Goal: Obtain resource: Obtain resource

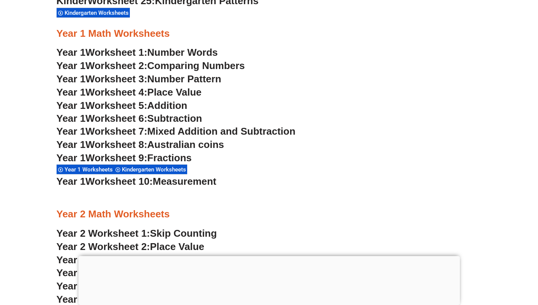
scroll to position [712, 0]
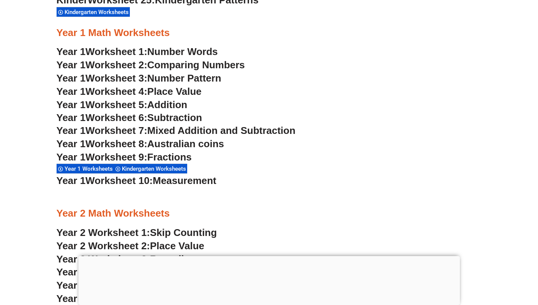
click at [190, 92] on span "Place Value" at bounding box center [174, 91] width 54 height 11
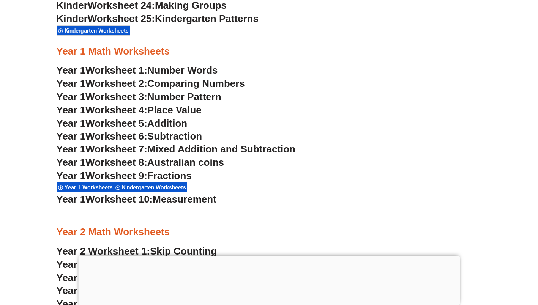
scroll to position [694, 0]
click at [187, 123] on span "Addition" at bounding box center [167, 122] width 40 height 11
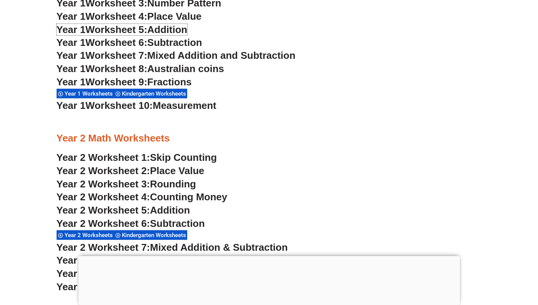
scroll to position [712, 0]
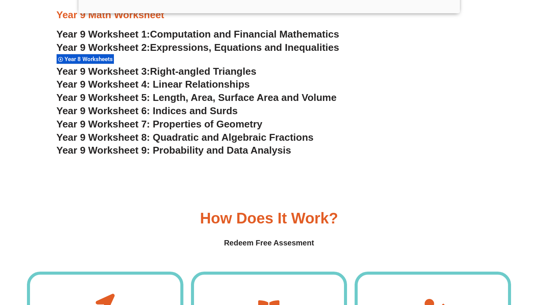
scroll to position [2415, 0]
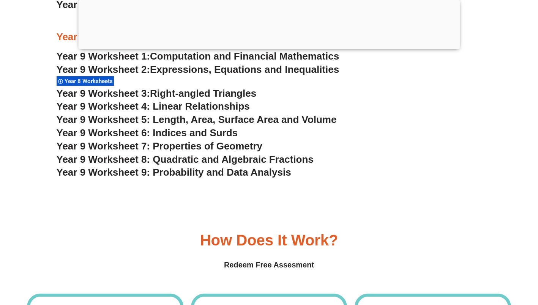
click at [262, 174] on span "Year 9 Worksheet 9: Probability and Data Analysis" at bounding box center [174, 172] width 235 height 11
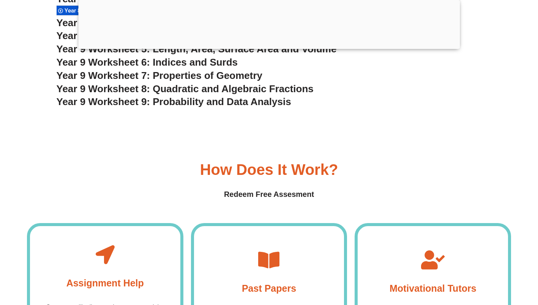
scroll to position [2497, 0]
